Goal: Navigation & Orientation: Find specific page/section

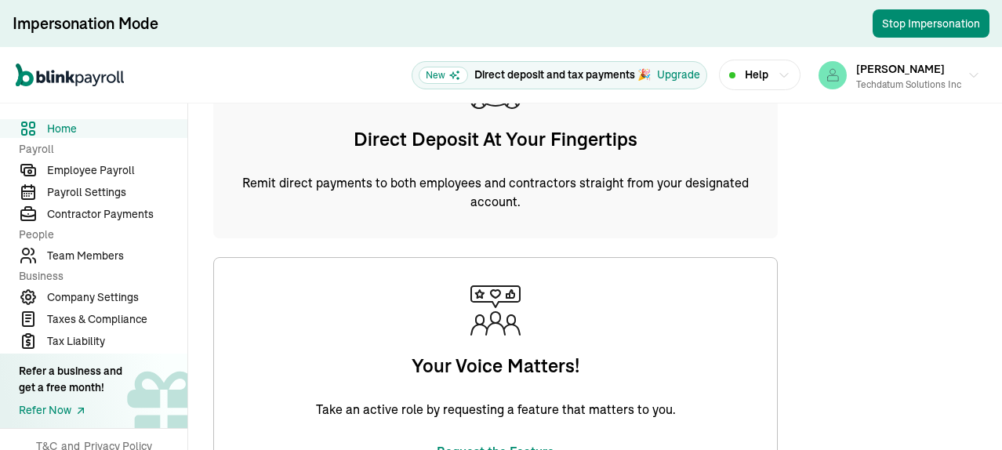
scroll to position [706, 0]
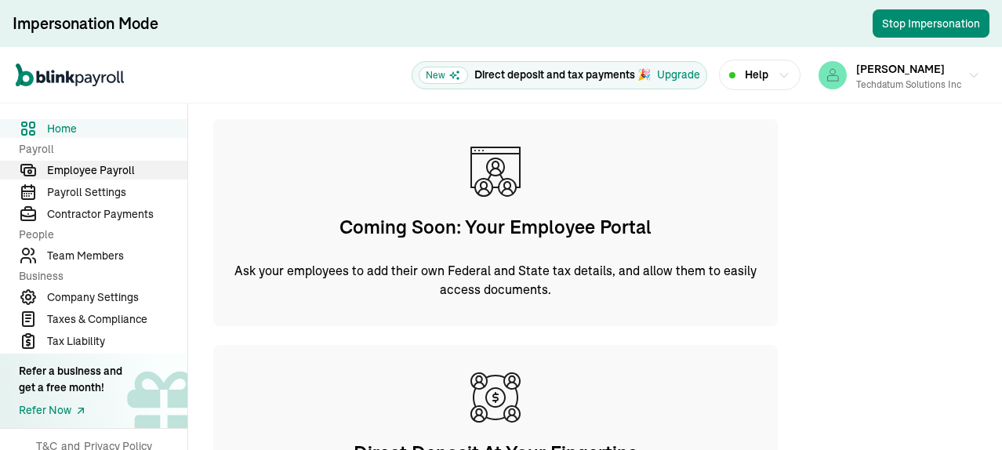
click at [93, 167] on span "Employee Payroll" at bounding box center [117, 170] width 140 height 16
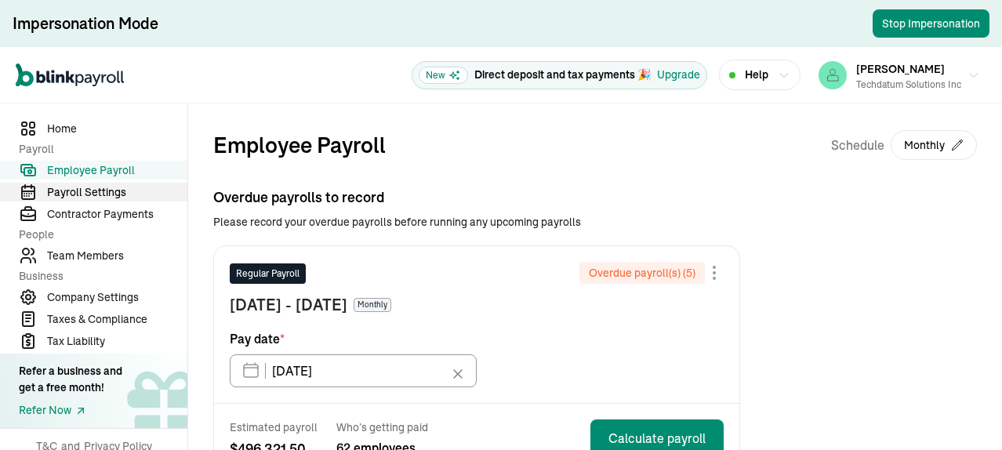
click at [99, 184] on span "Payroll Settings" at bounding box center [117, 192] width 140 height 16
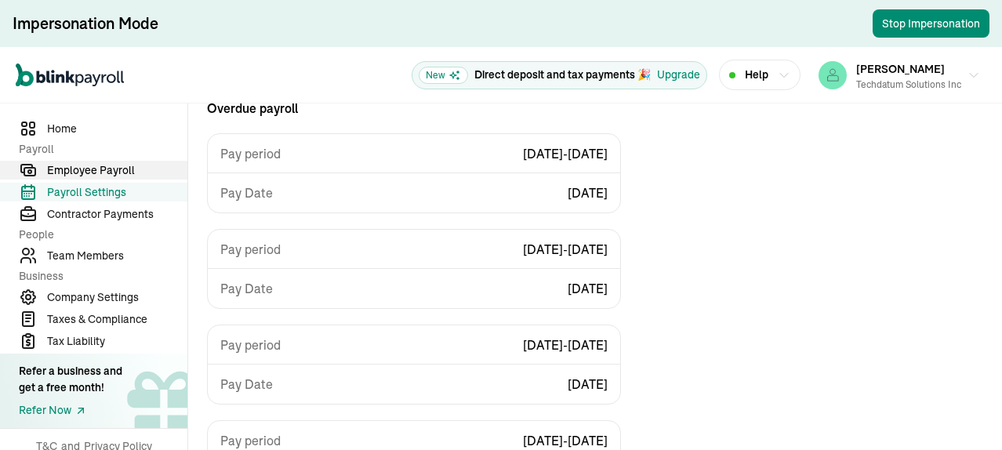
click at [104, 167] on span "Employee Payroll" at bounding box center [117, 170] width 140 height 16
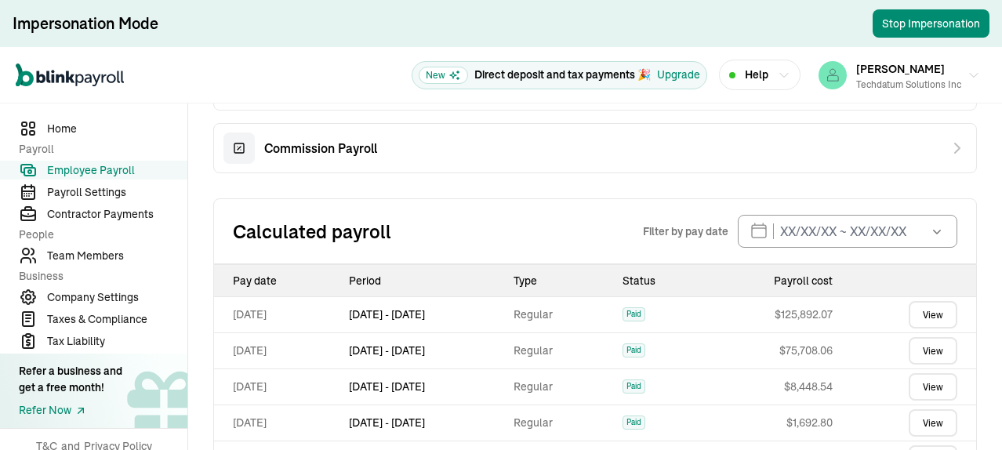
scroll to position [945, 0]
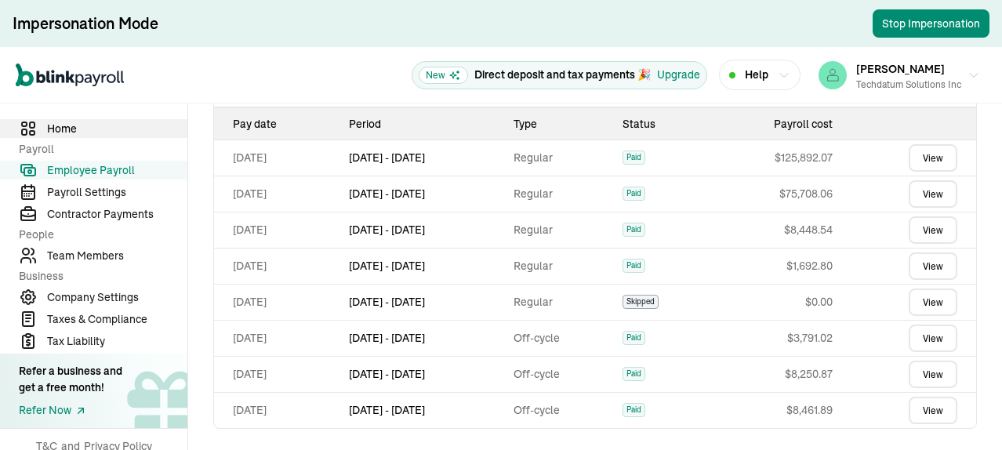
click at [72, 128] on span "Home" at bounding box center [117, 129] width 140 height 16
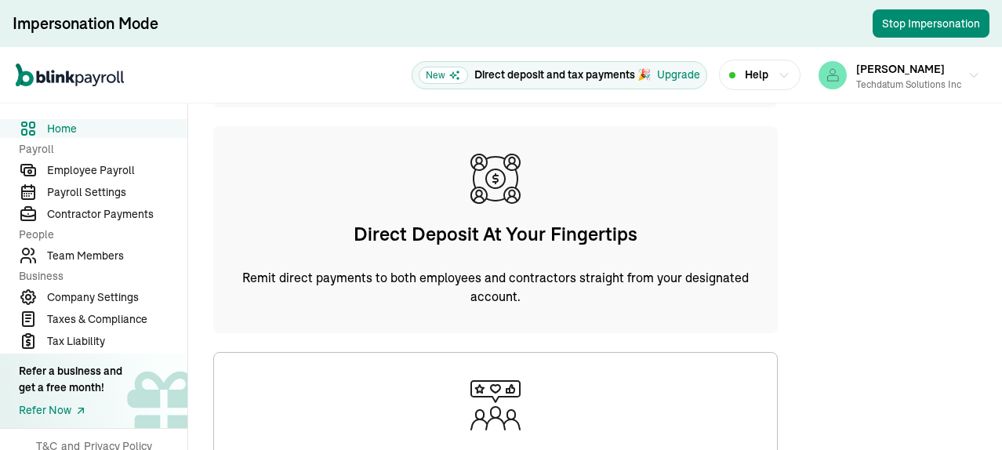
scroll to position [846, 0]
